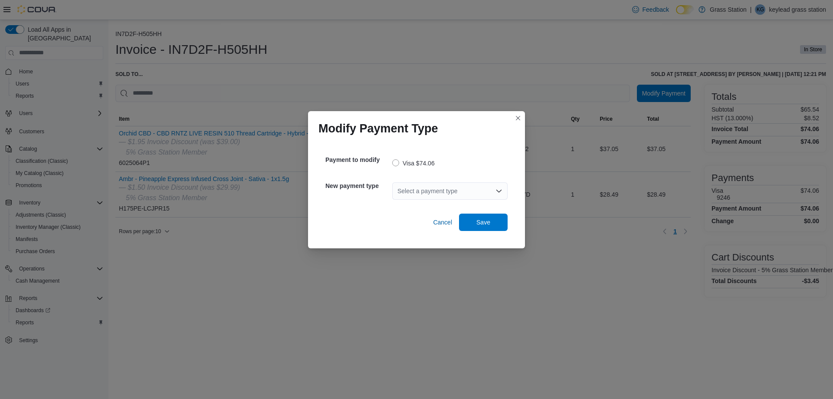
click at [498, 190] on icon "Open list of options" at bounding box center [498, 190] width 7 height 7
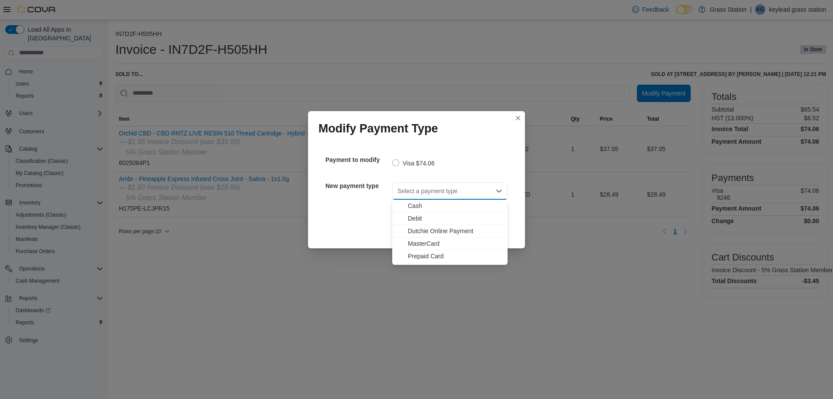
click at [420, 242] on span "MasterCard" at bounding box center [455, 243] width 95 height 9
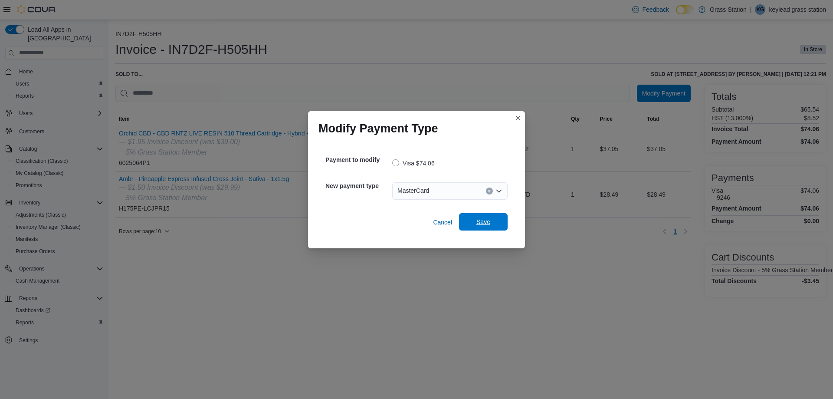
click at [484, 223] on span "Save" at bounding box center [483, 221] width 14 height 9
click at [501, 193] on icon "Open list of options" at bounding box center [498, 190] width 7 height 7
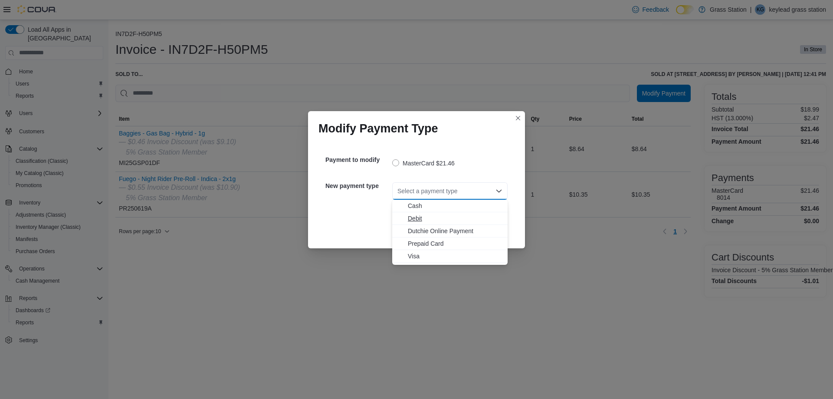
click at [426, 221] on span "Debit" at bounding box center [455, 218] width 95 height 9
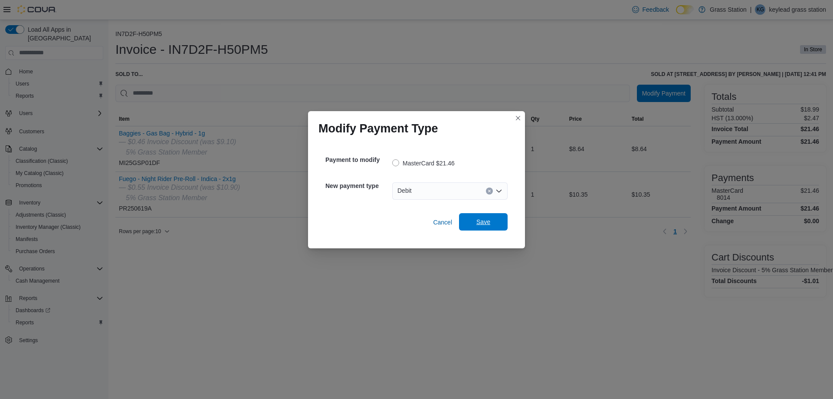
click at [488, 225] on span "Save" at bounding box center [483, 221] width 14 height 9
